Goal: Find specific page/section: Find specific page/section

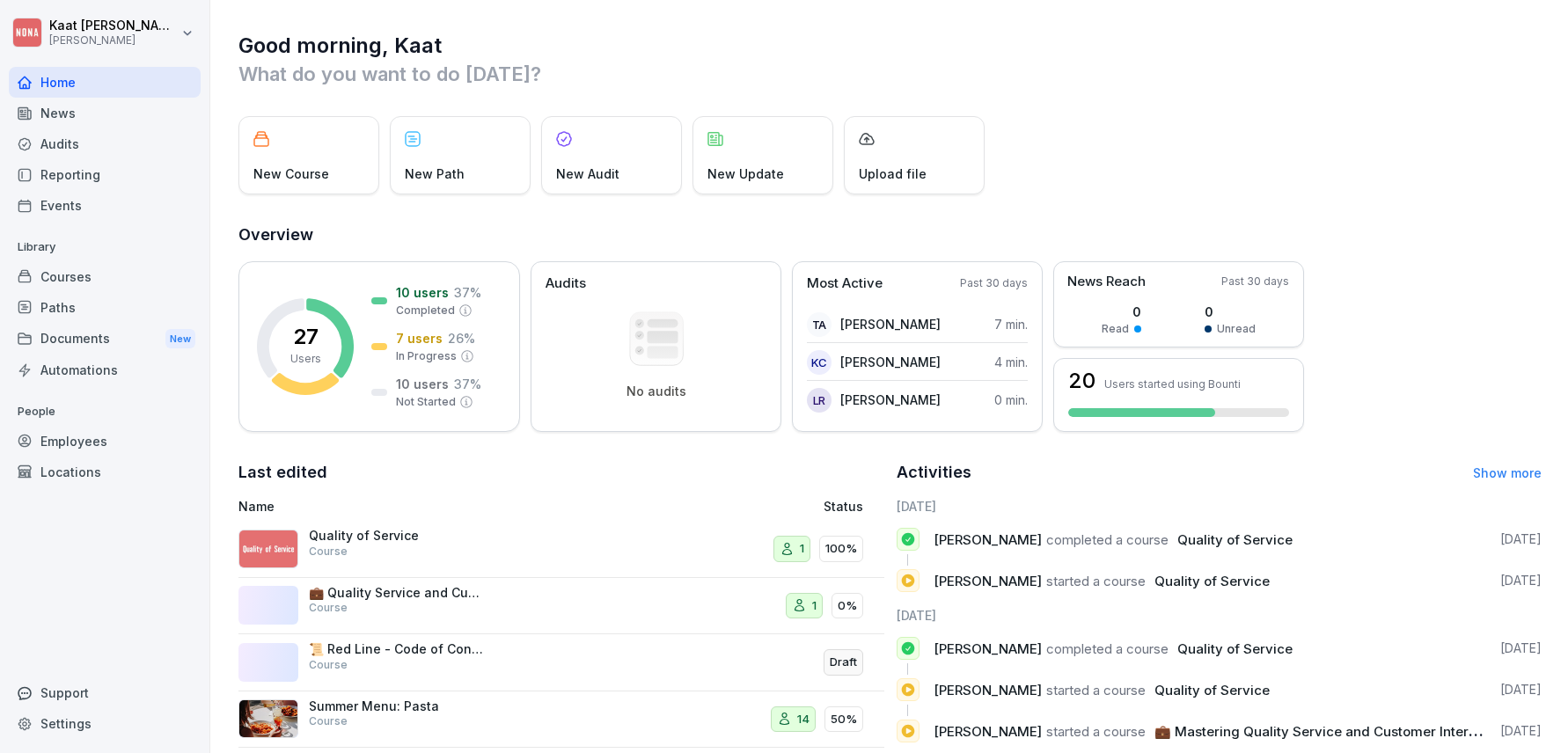
click at [84, 726] on div "Settings" at bounding box center [104, 723] width 192 height 31
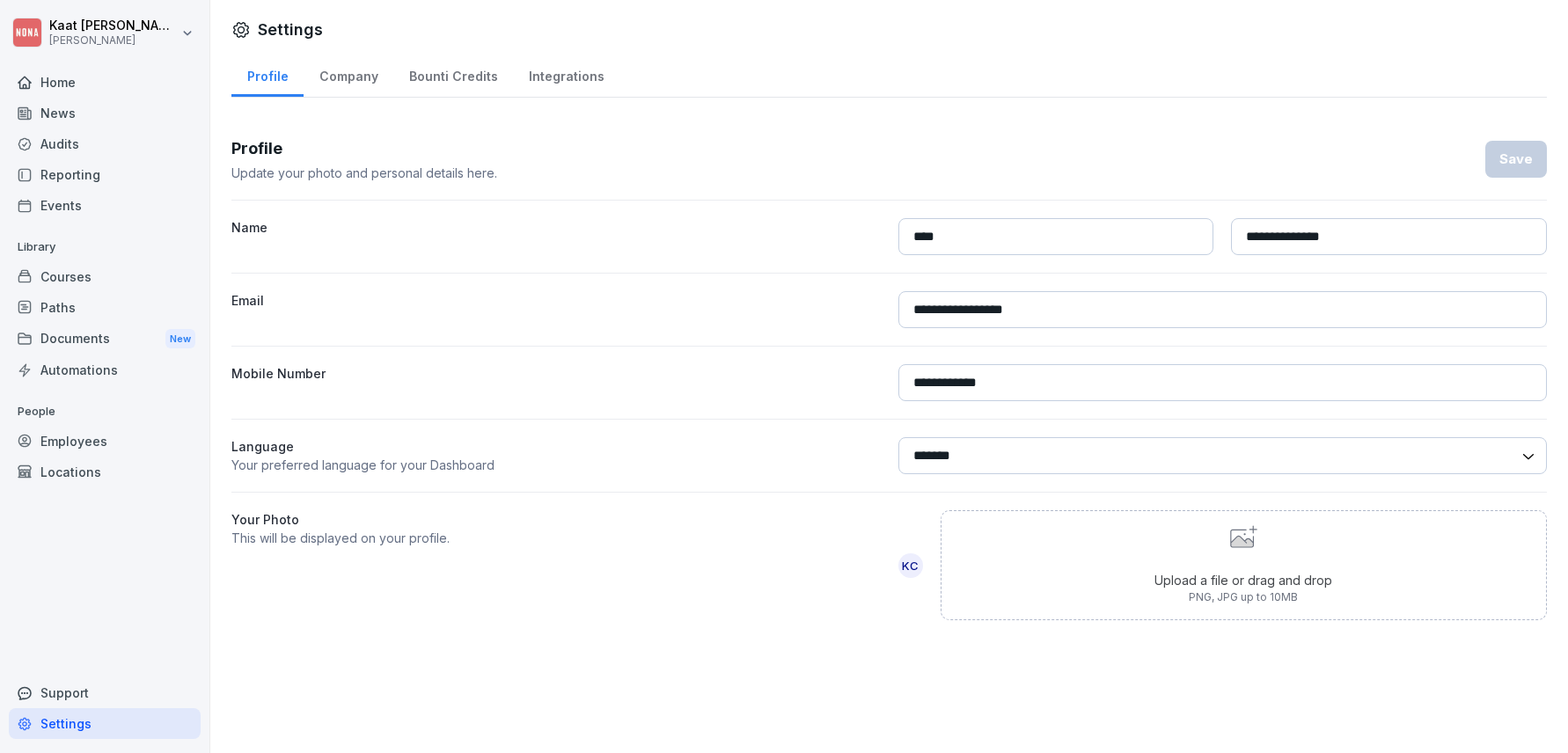
click at [351, 80] on div "Company" at bounding box center [349, 74] width 89 height 45
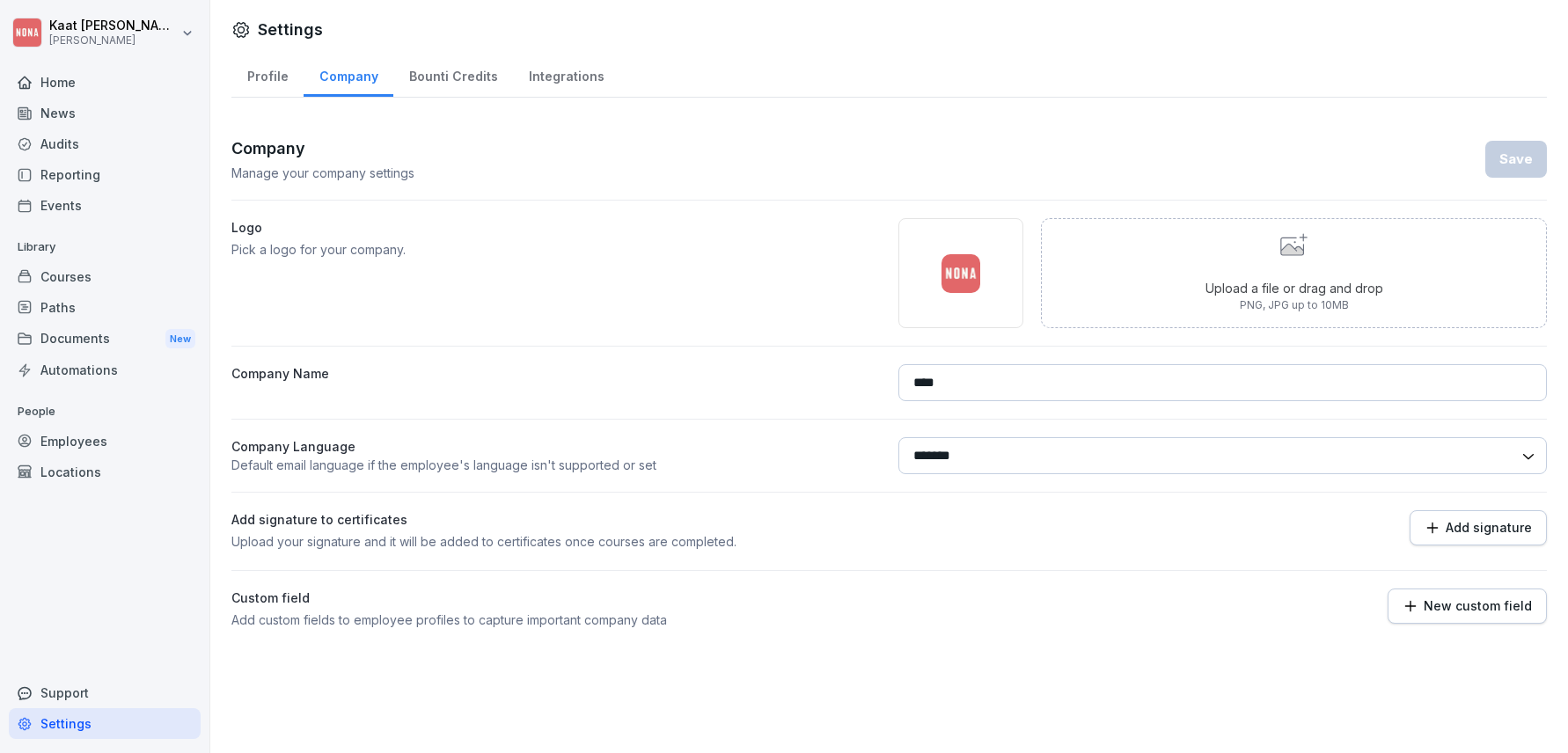
click at [482, 76] on div "Bounti Credits" at bounding box center [453, 74] width 119 height 45
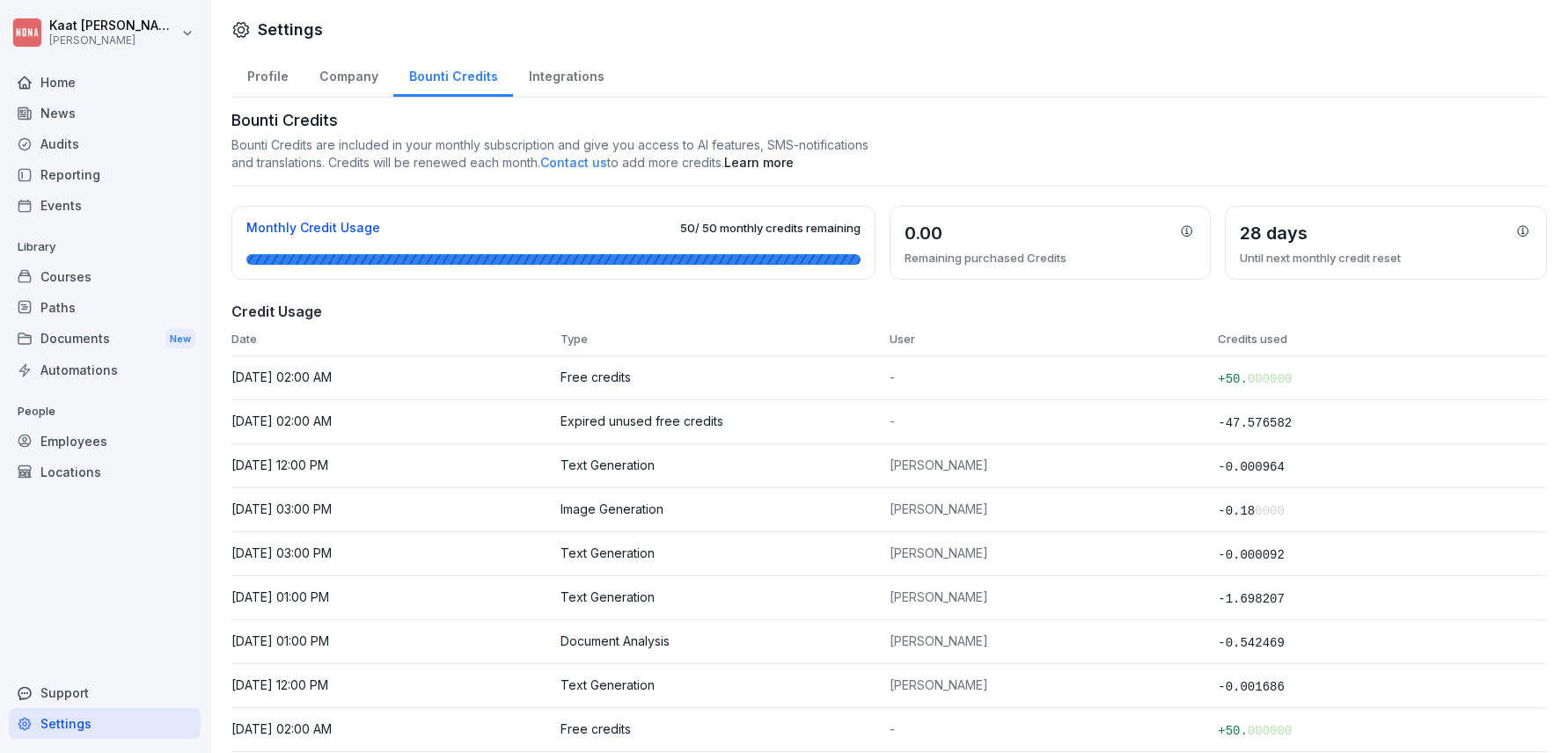
click at [286, 75] on div "Profile" at bounding box center [267, 74] width 72 height 45
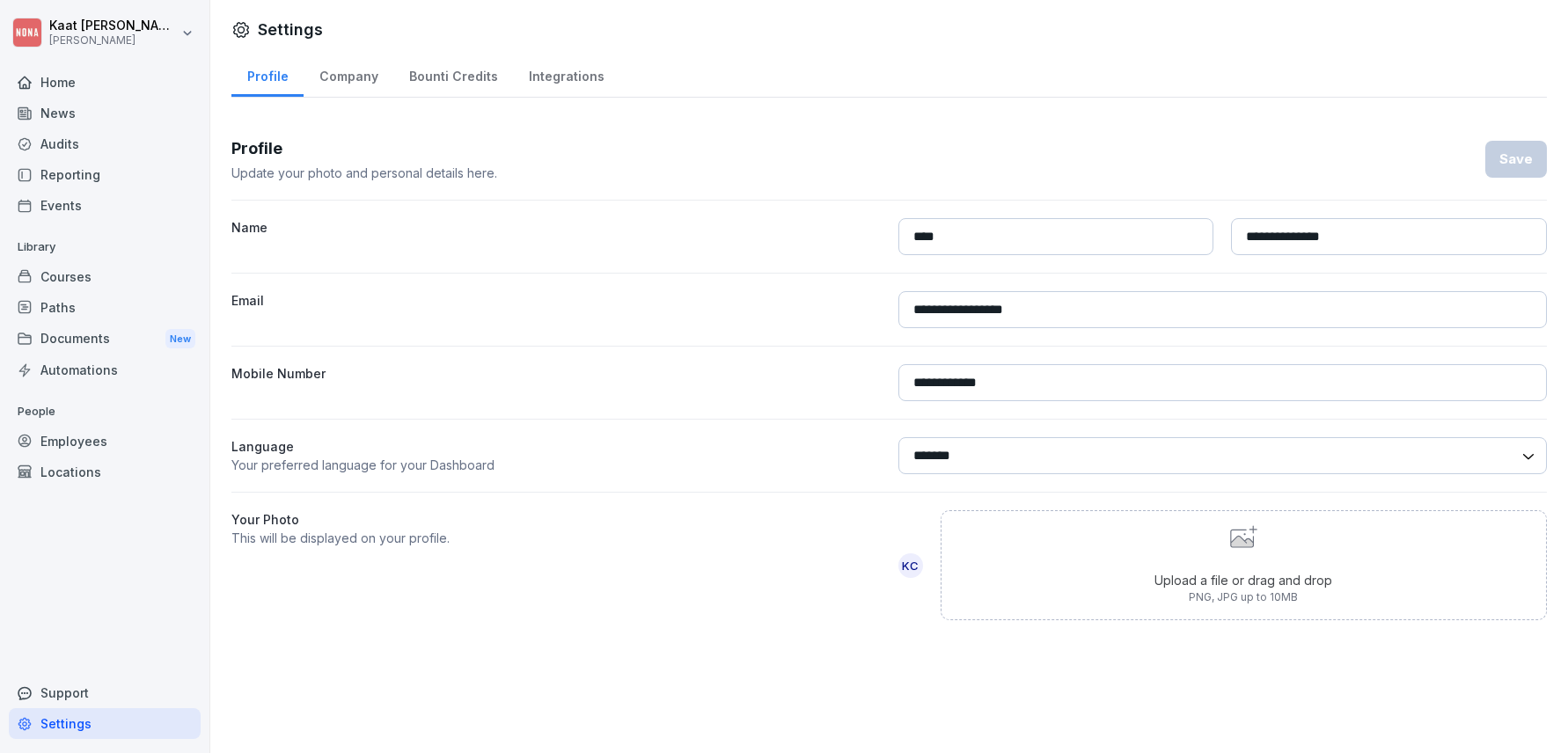
click at [136, 40] on html "**********" at bounding box center [784, 376] width 1568 height 753
click at [106, 79] on div "Settings" at bounding box center [112, 78] width 174 height 33
click at [159, 42] on html "**********" at bounding box center [784, 376] width 1568 height 753
click at [84, 112] on div "Sign out" at bounding box center [112, 111] width 174 height 33
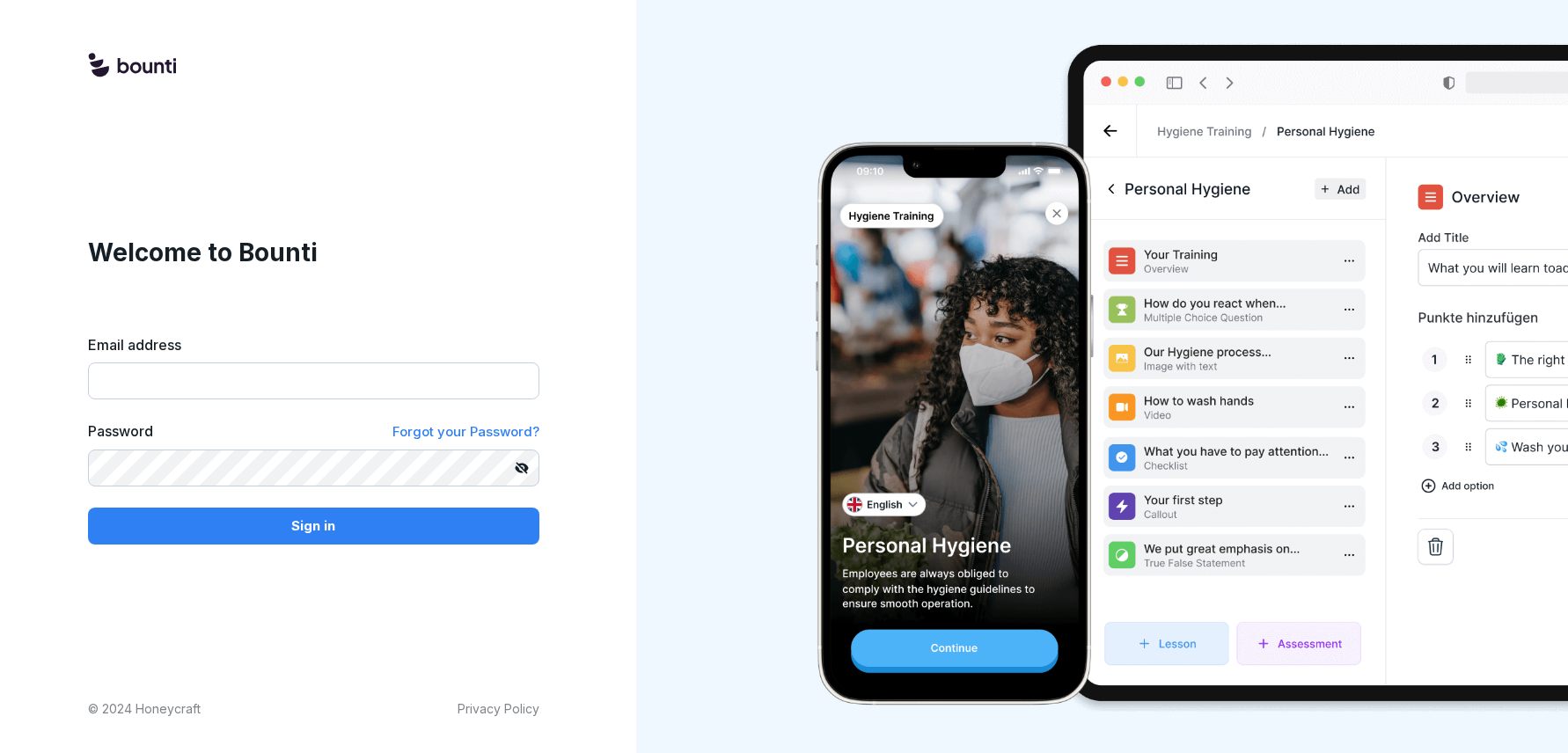
click at [392, 404] on div "Welcome to Bounti Email address Password Forgot your Password? Sign in" at bounding box center [314, 389] width 451 height 311
click at [324, 391] on input "Email address" at bounding box center [314, 380] width 451 height 37
type input "**********"
click at [331, 530] on p "Sign in" at bounding box center [313, 526] width 44 height 19
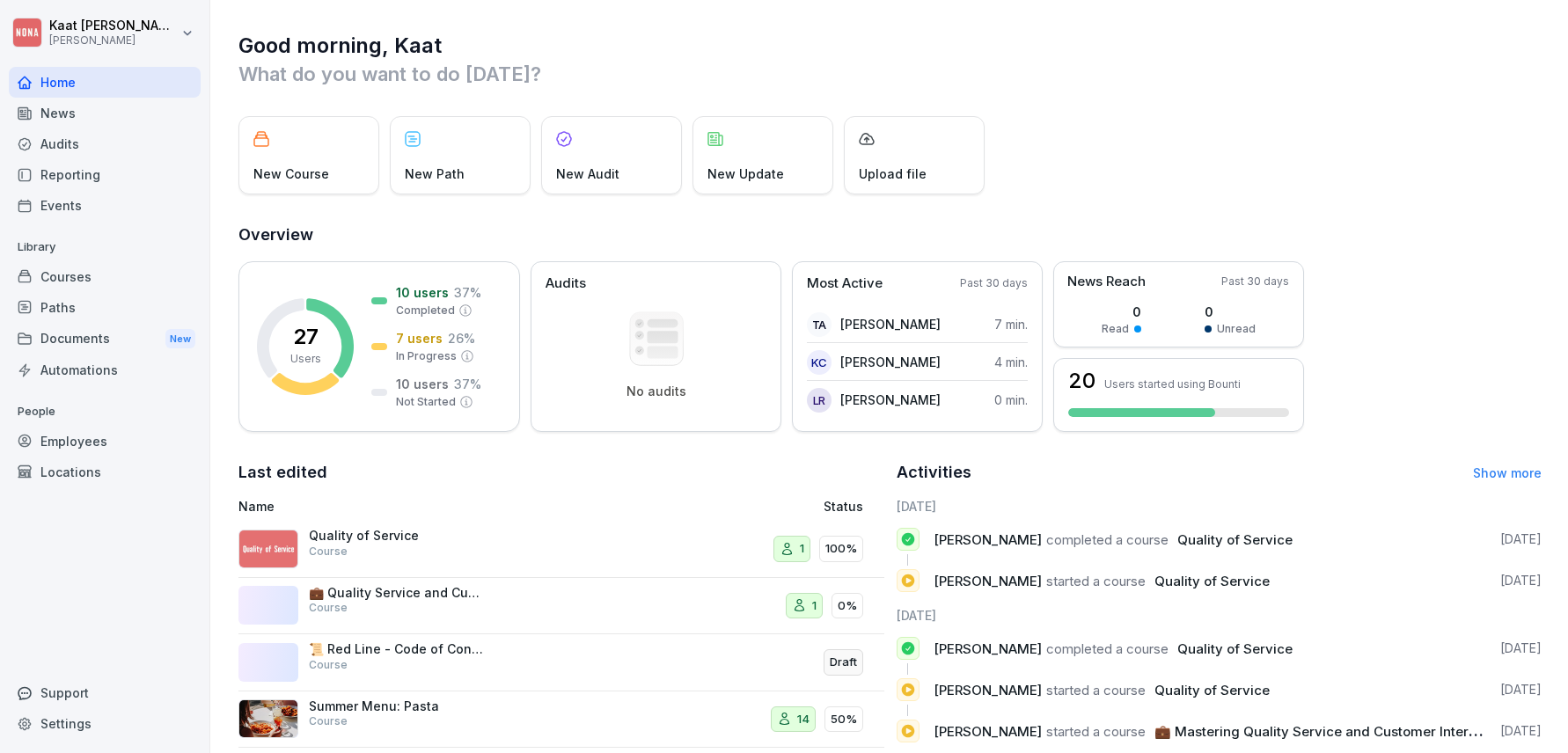
click at [87, 437] on div "Employees" at bounding box center [104, 441] width 192 height 31
click at [53, 699] on div "Support" at bounding box center [104, 692] width 192 height 31
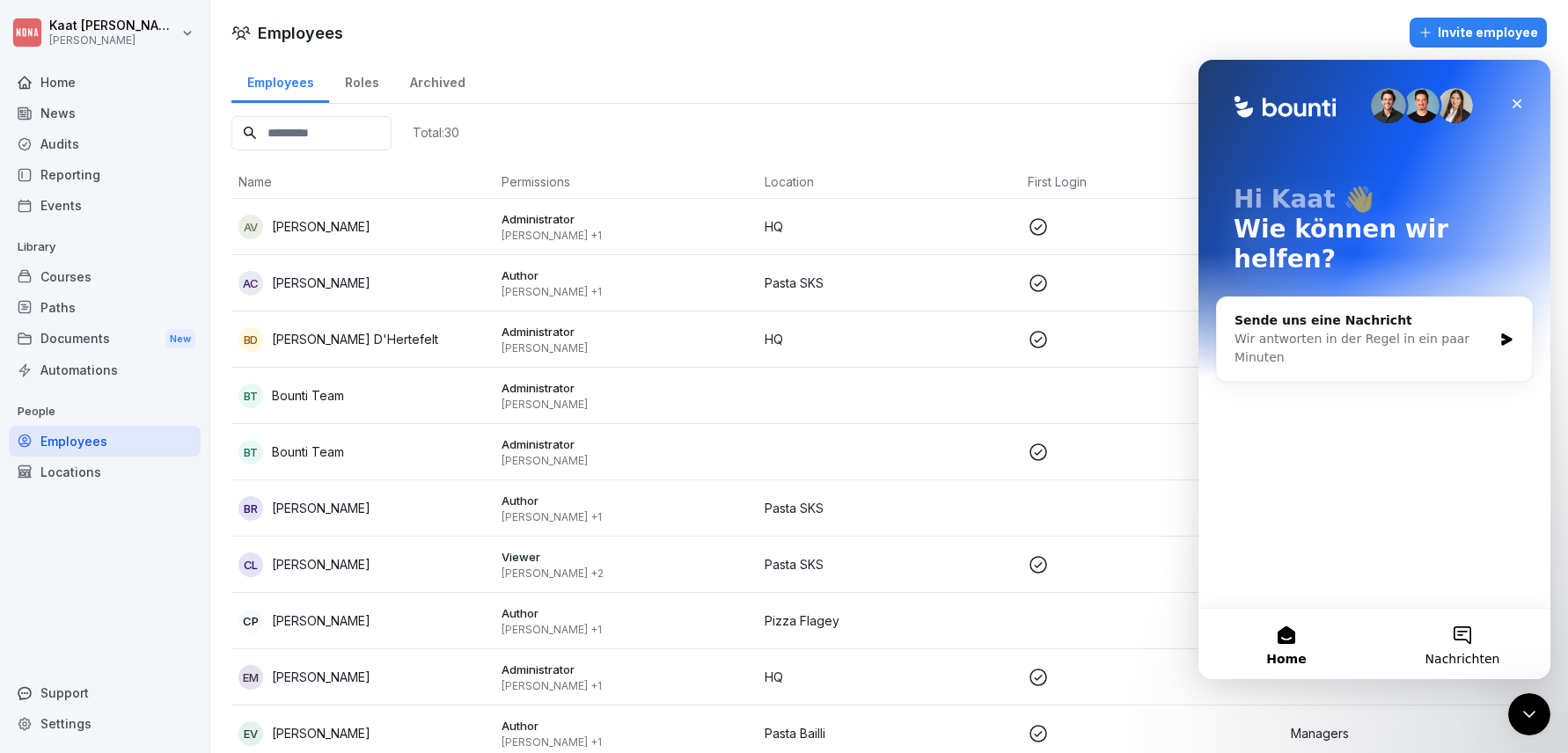
click at [1480, 646] on button "Nachrichten" at bounding box center [1462, 644] width 176 height 71
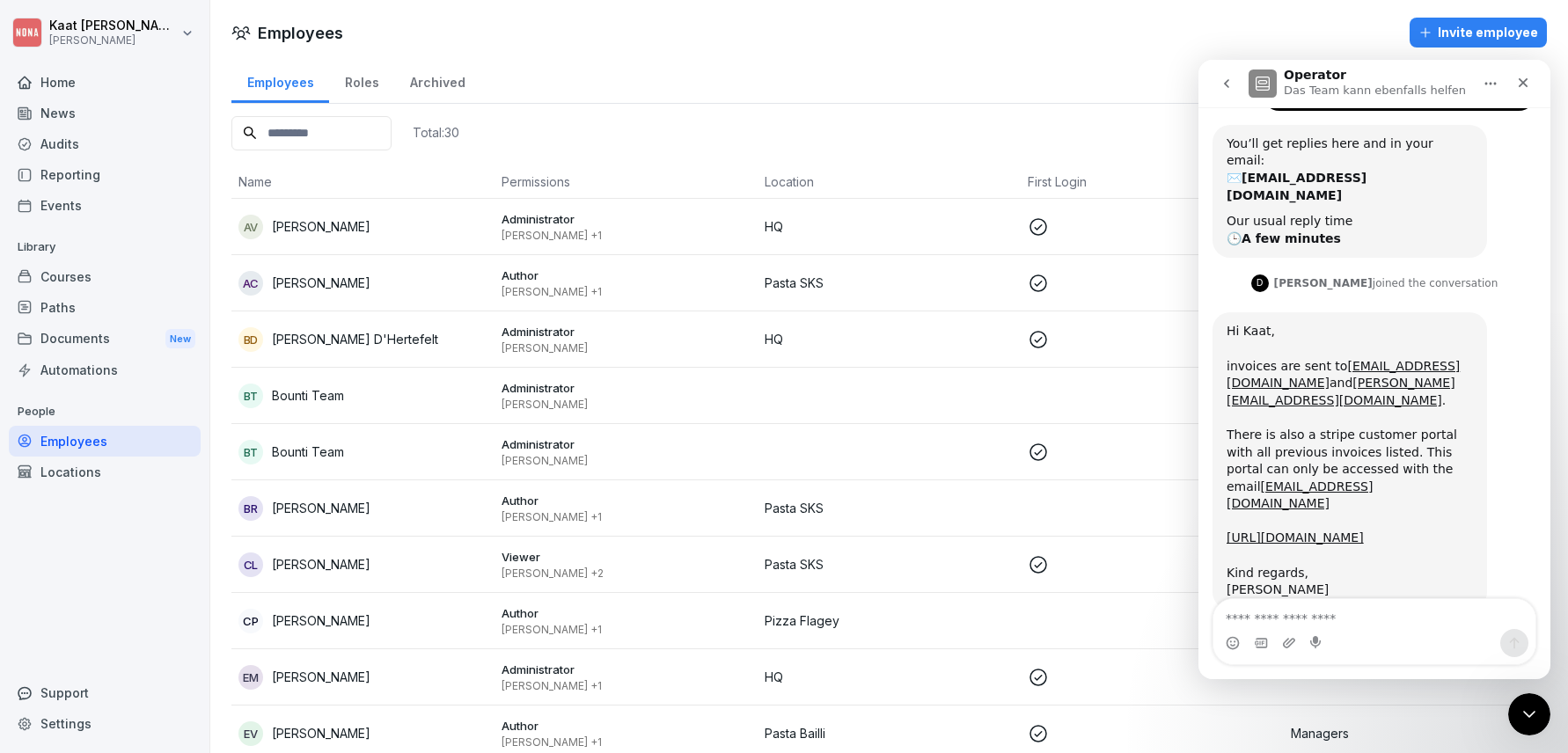
scroll to position [124, 0]
click at [1363, 529] on link "[URL][DOMAIN_NAME]" at bounding box center [1295, 536] width 137 height 14
